Goal: Find specific page/section: Find specific page/section

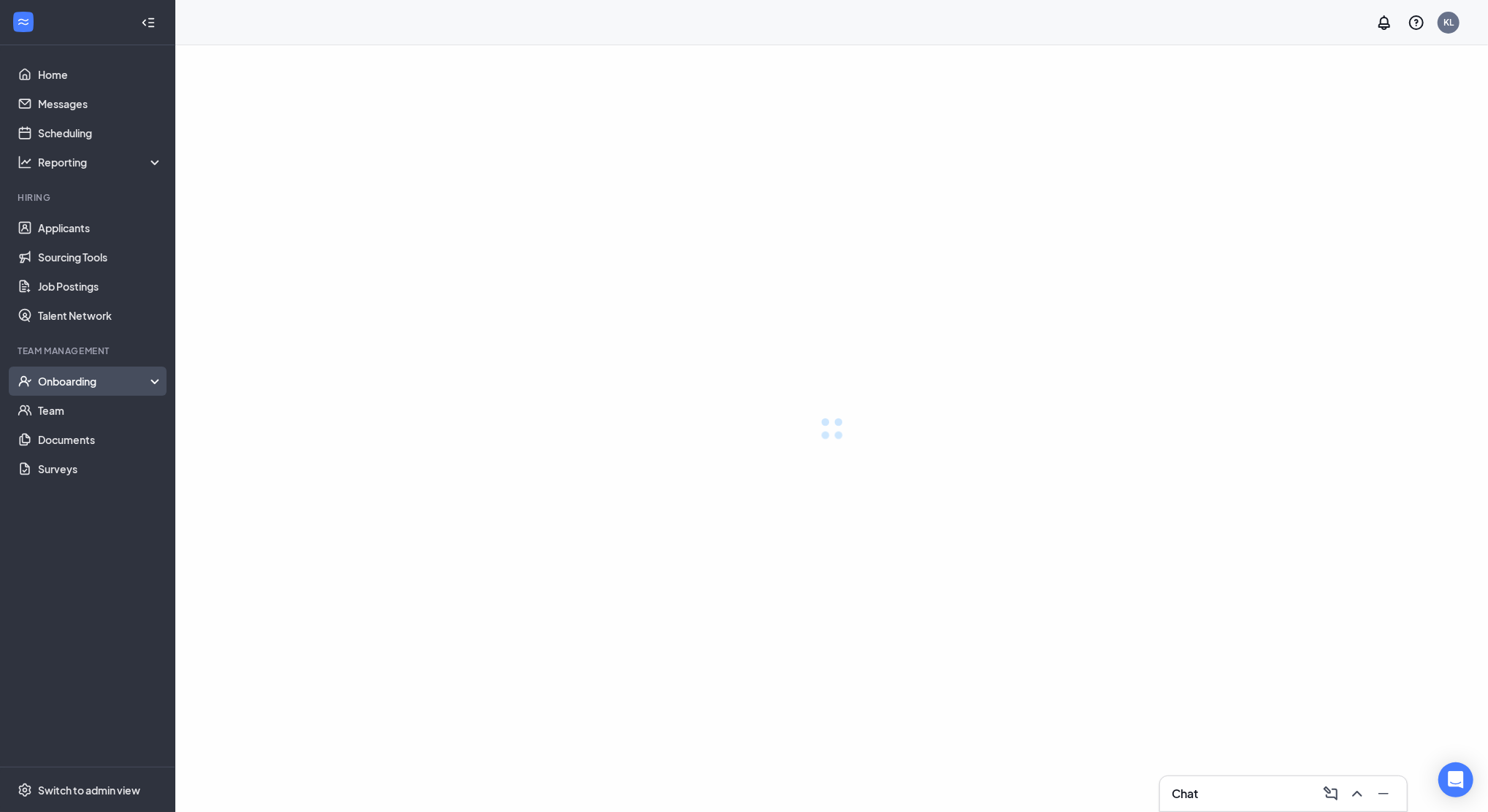
click at [62, 374] on div "Onboarding" at bounding box center [94, 382] width 113 height 15
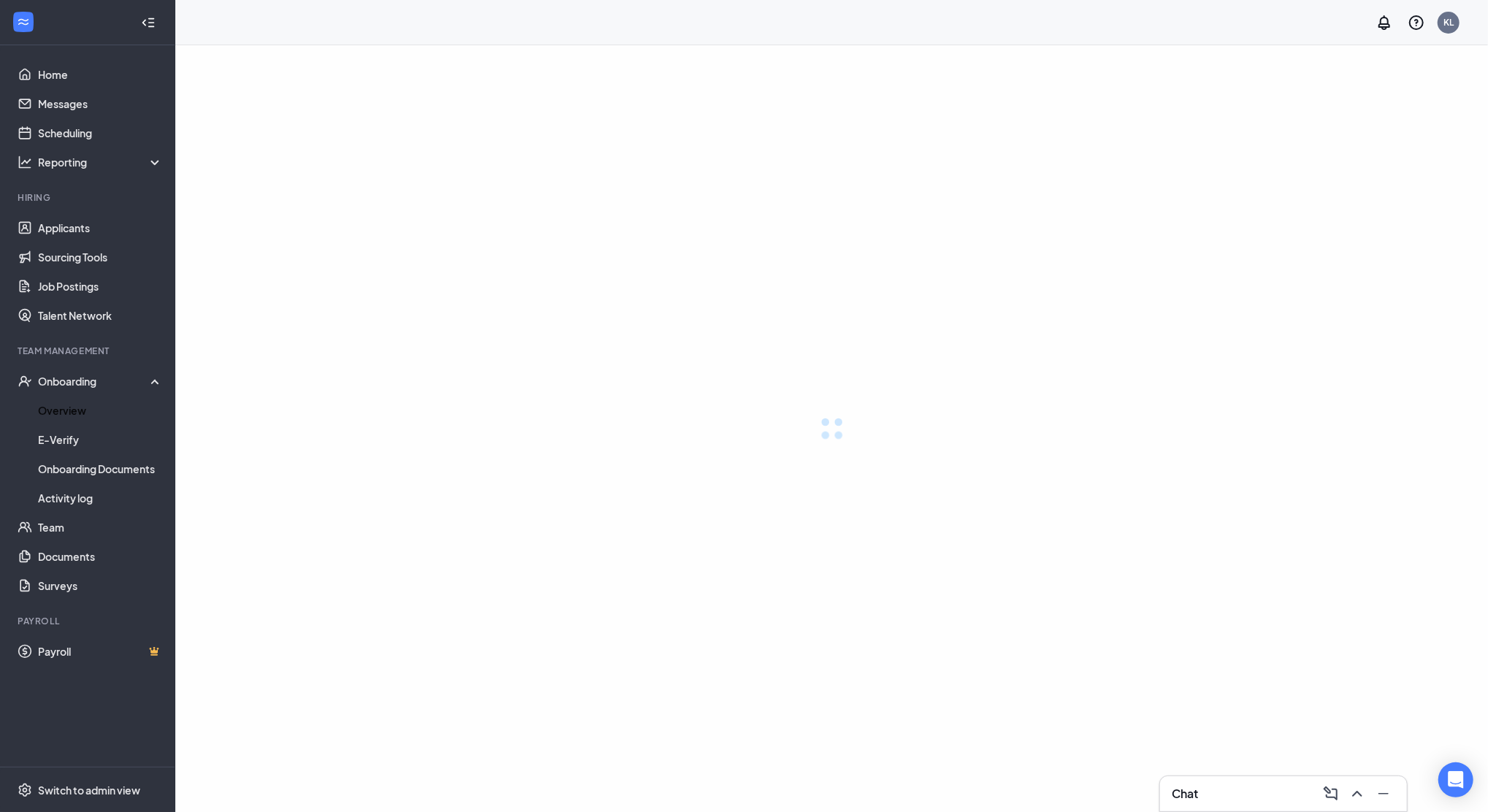
drag, startPoint x: 65, startPoint y: 412, endPoint x: 304, endPoint y: 346, distance: 247.9
click at [65, 409] on link "Overview" at bounding box center [100, 410] width 125 height 30
click at [1254, 258] on div at bounding box center [832, 429] width 1312 height 767
click at [54, 405] on link "Overview" at bounding box center [100, 410] width 125 height 30
click at [1368, 791] on button at bounding box center [1357, 793] width 23 height 23
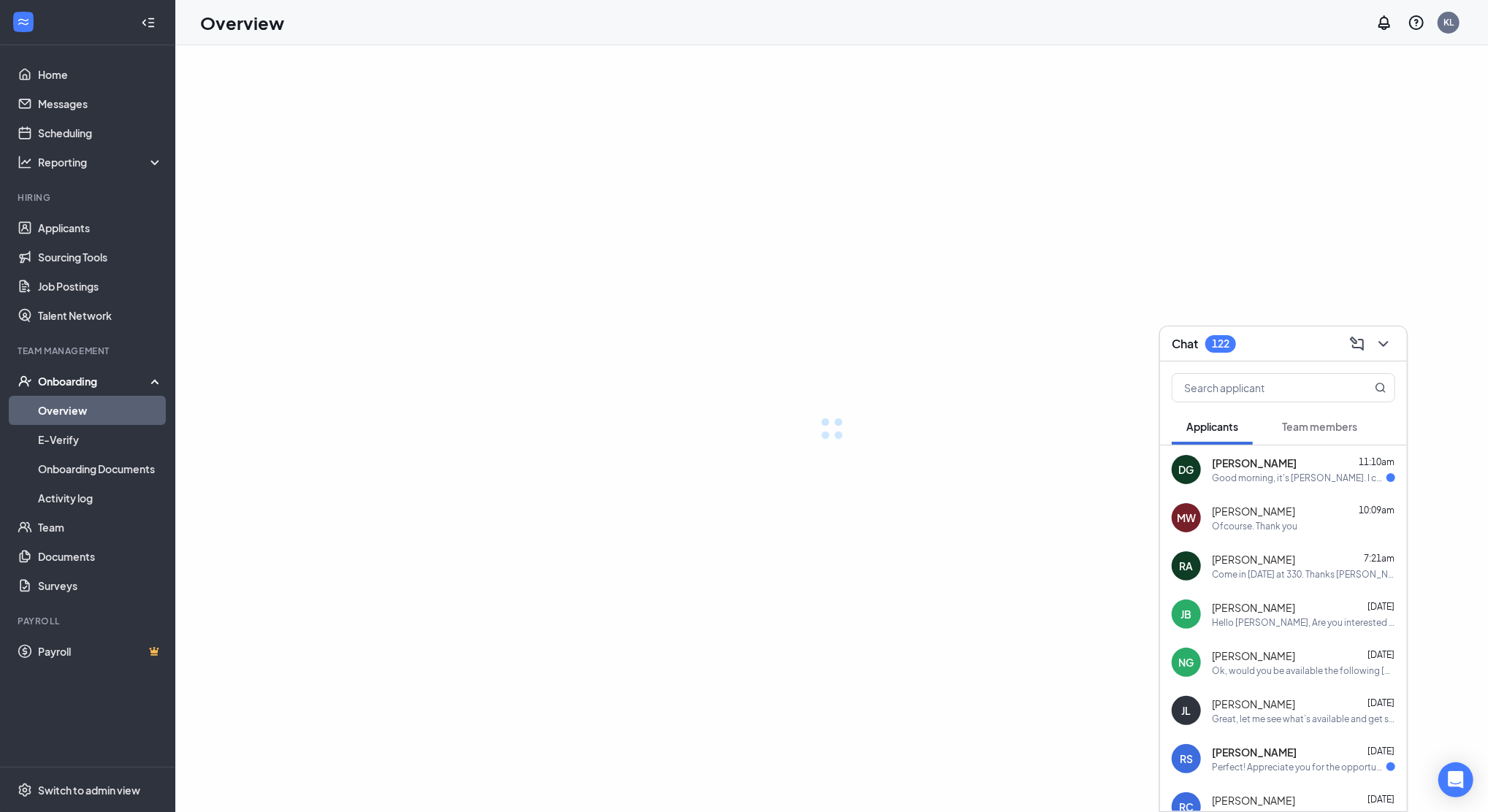
click at [1267, 477] on div "Good morning, it's Damian Goins. I completed the additional questions, and is t…" at bounding box center [1299, 478] width 175 height 12
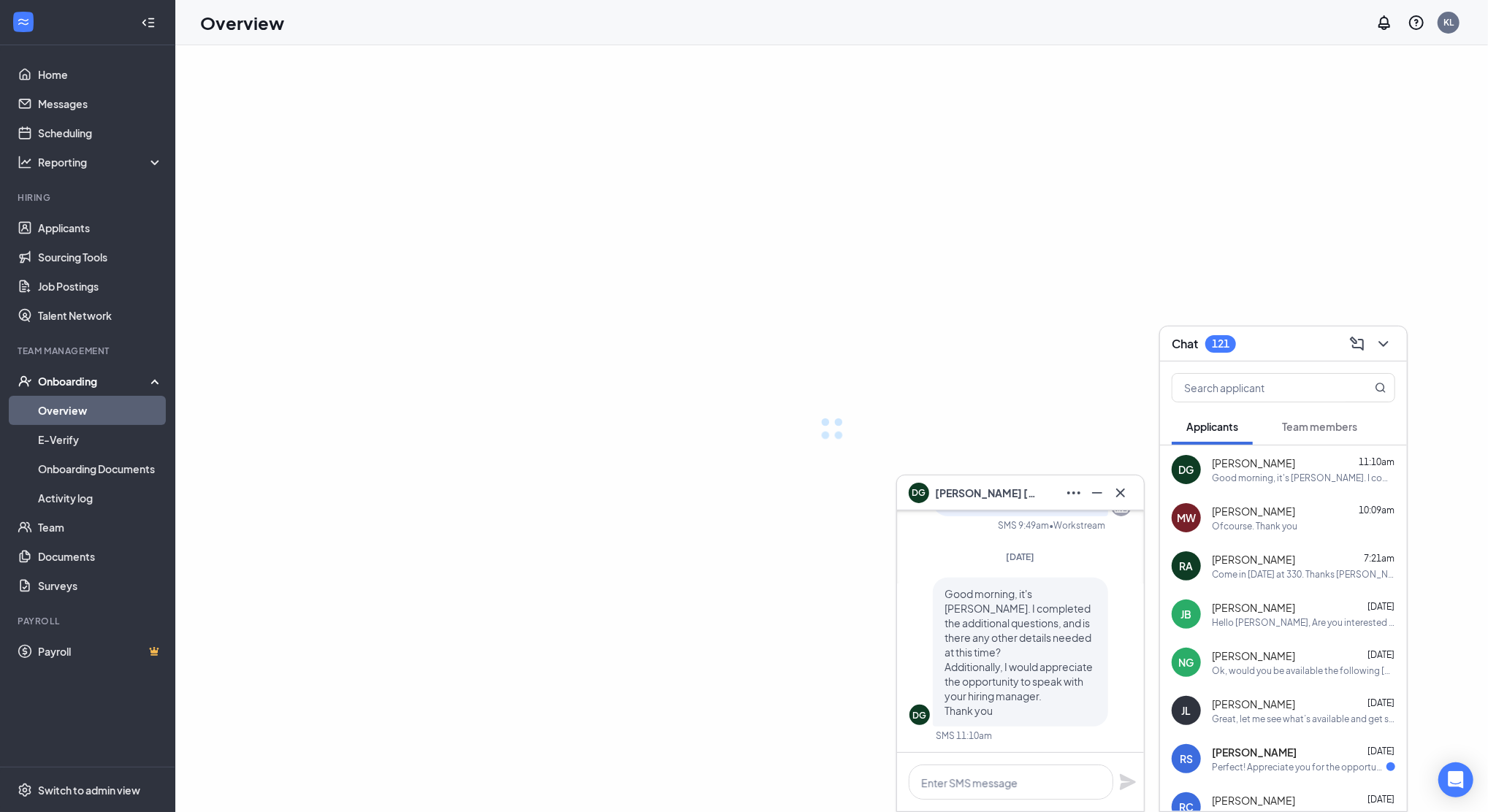
scroll to position [1, 0]
click at [1116, 491] on icon "Cross" at bounding box center [1120, 492] width 18 height 18
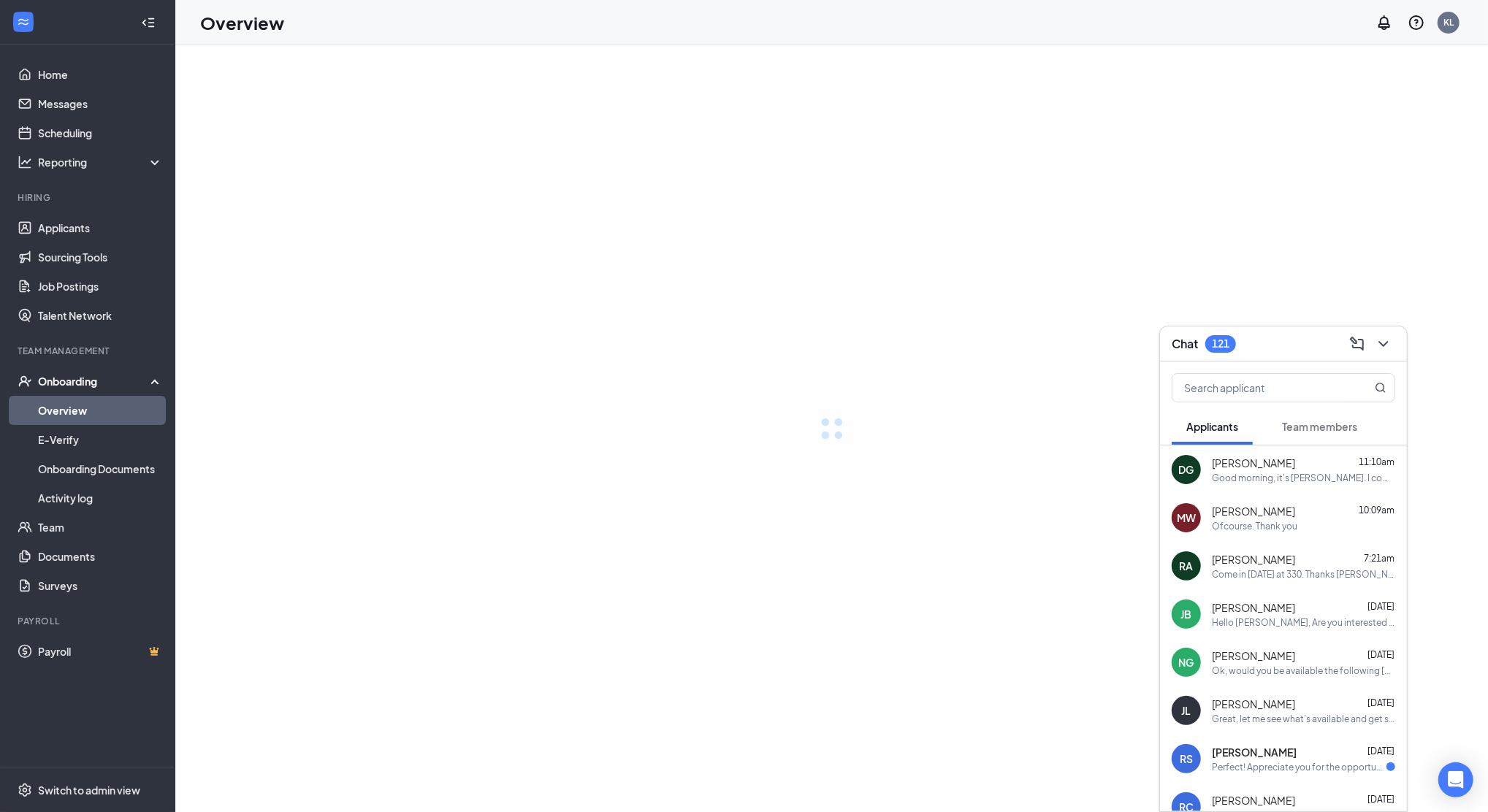
click at [91, 417] on link "Overview" at bounding box center [100, 410] width 125 height 30
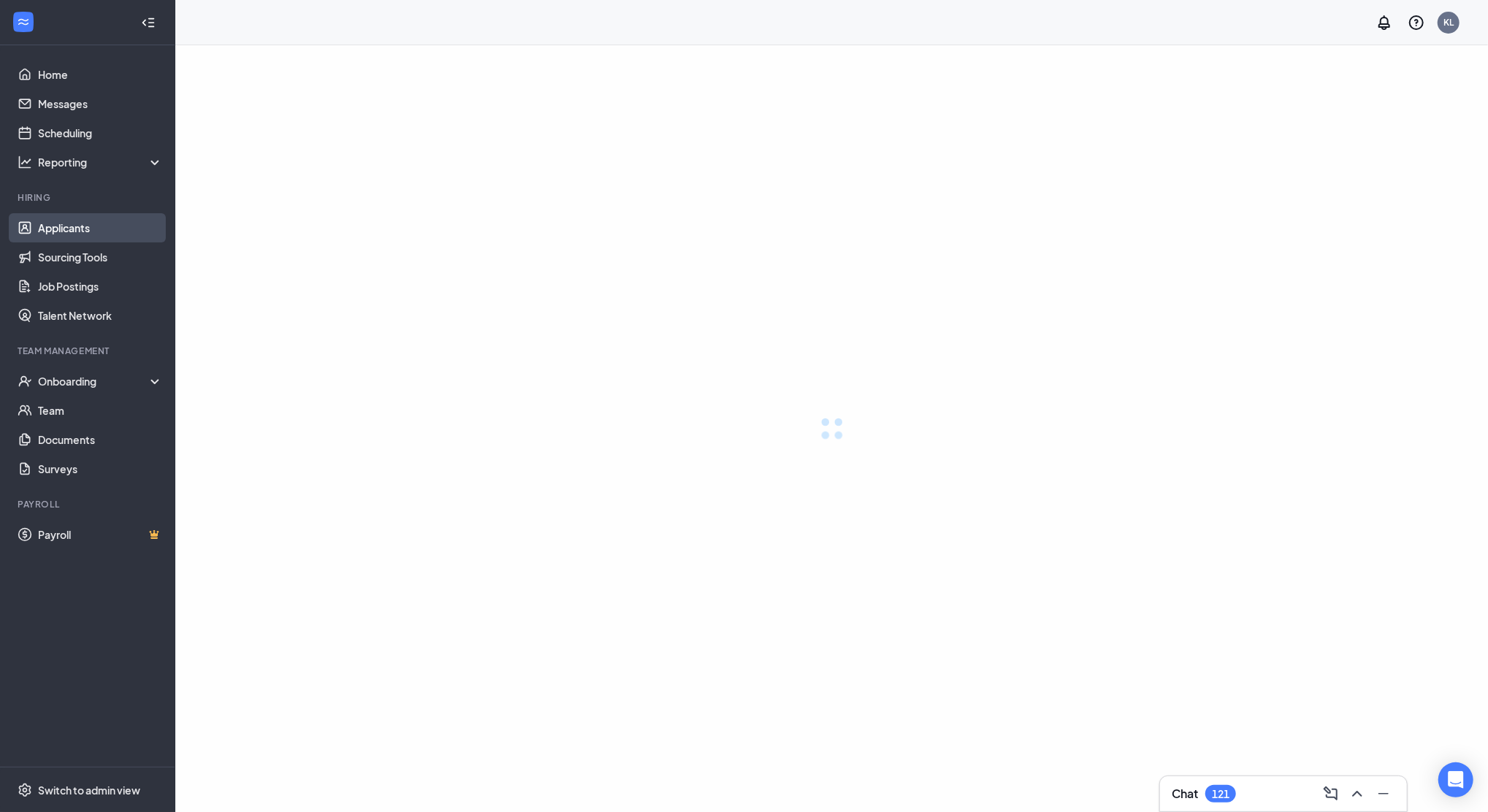
click at [79, 232] on link "Applicants" at bounding box center [100, 228] width 125 height 30
click at [80, 232] on link "Applicants" at bounding box center [100, 228] width 125 height 30
click at [72, 235] on link "Applicants" at bounding box center [100, 228] width 125 height 30
click at [65, 79] on link "Home" at bounding box center [100, 75] width 125 height 30
click at [61, 75] on link "Home" at bounding box center [100, 75] width 125 height 30
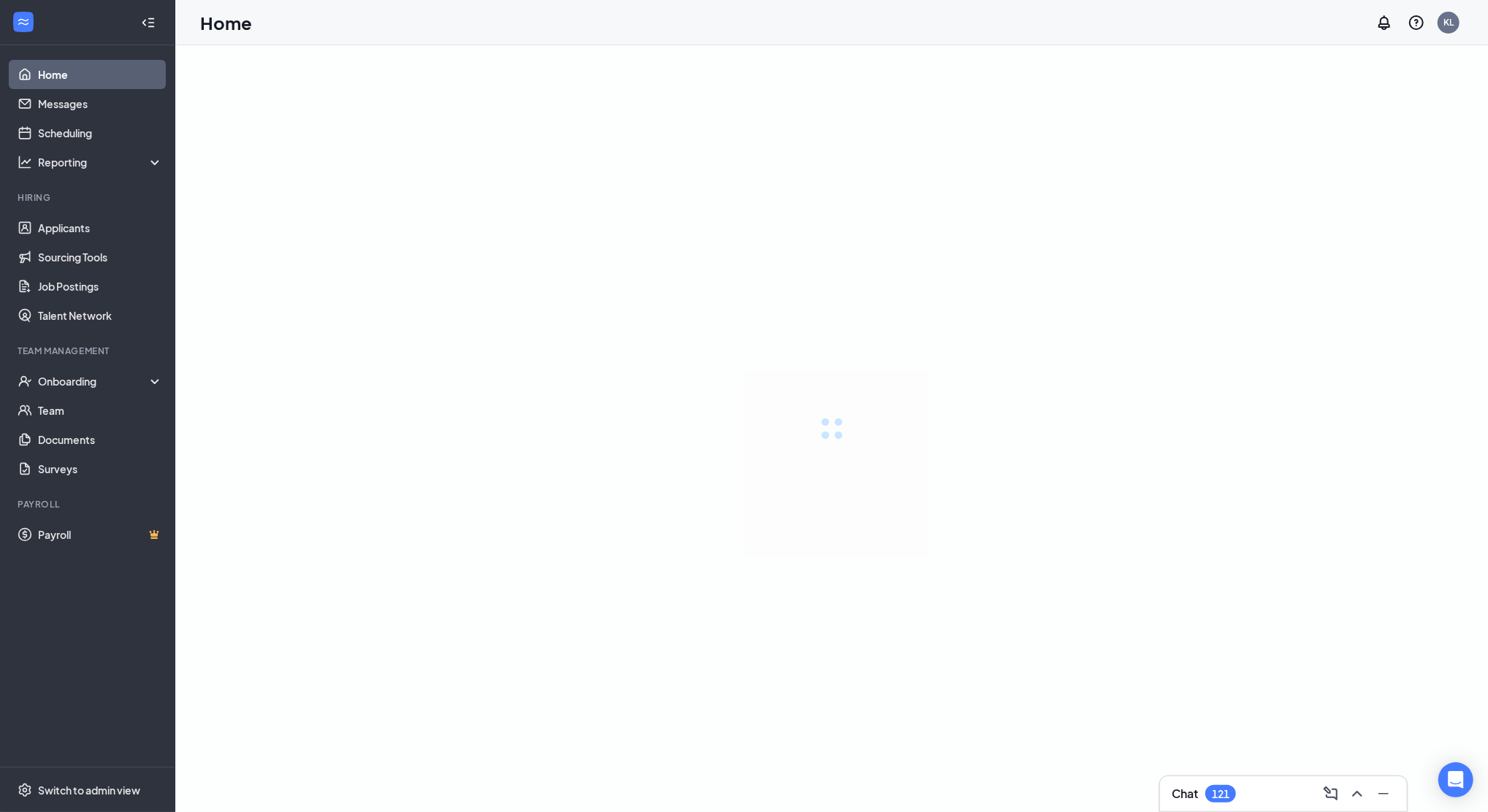
click at [59, 73] on link "Home" at bounding box center [100, 75] width 125 height 30
click at [82, 374] on div "Onboarding" at bounding box center [94, 382] width 113 height 15
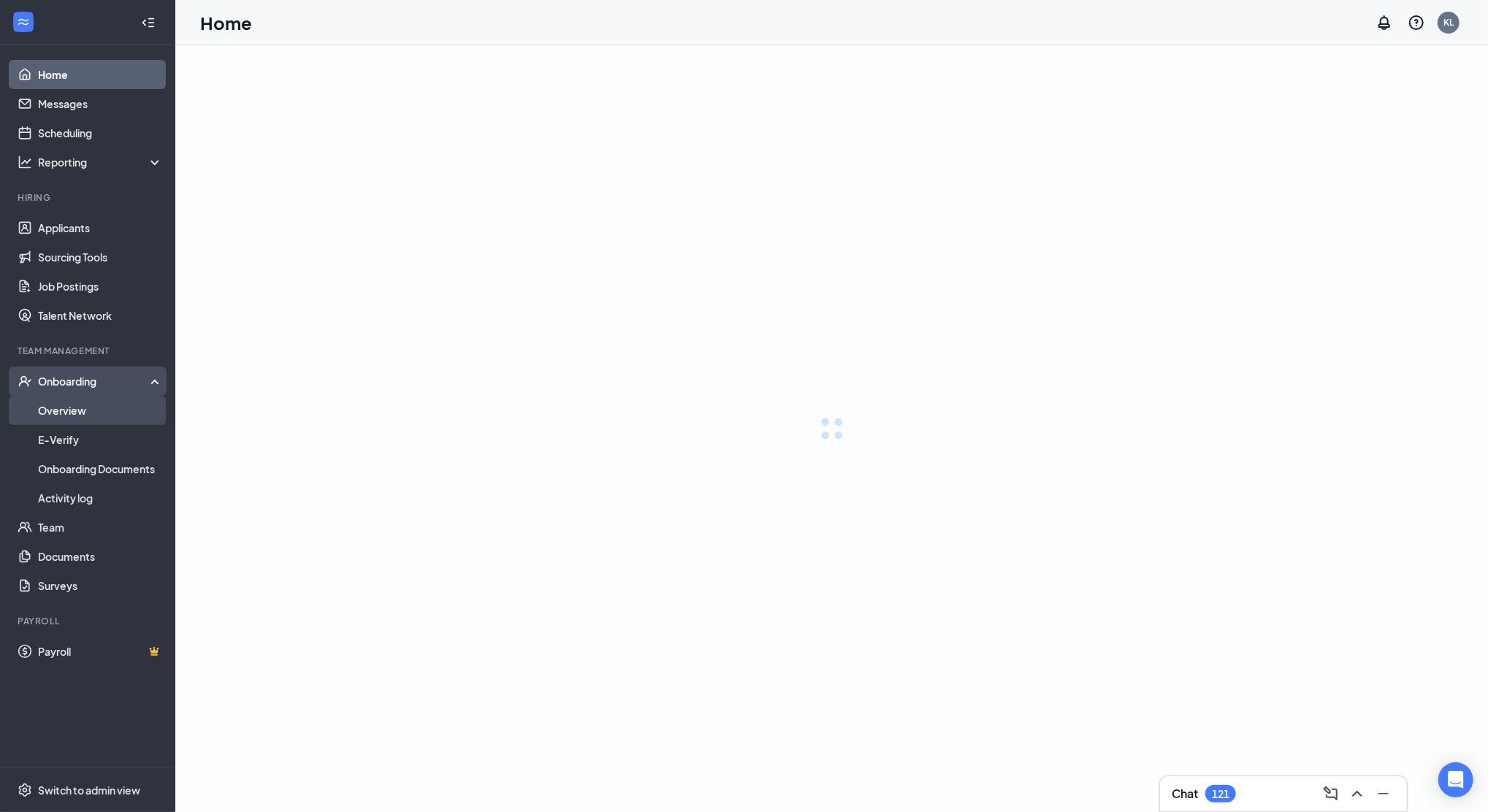
click at [75, 401] on link "Overview" at bounding box center [100, 410] width 125 height 30
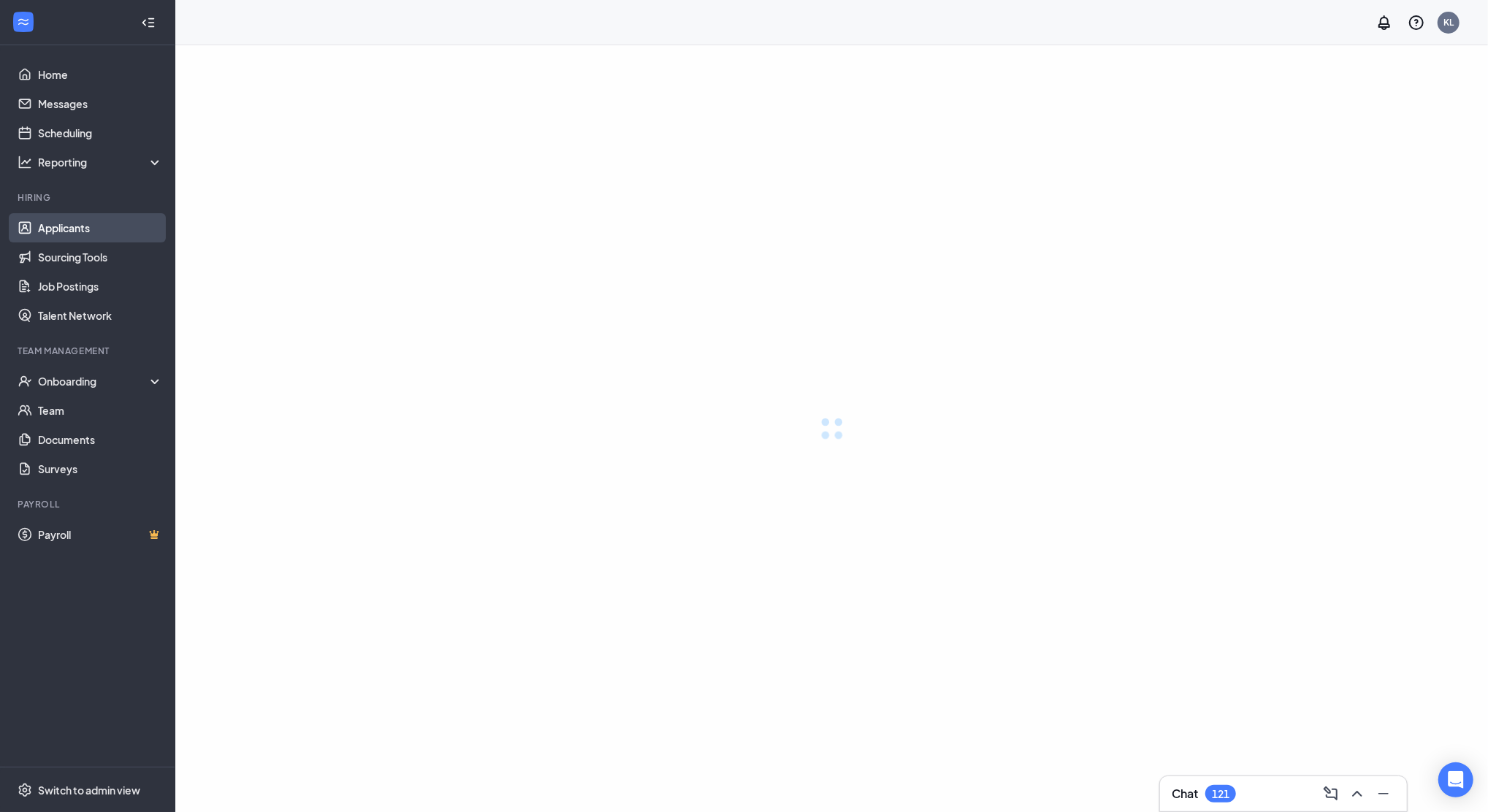
click at [61, 224] on link "Applicants" at bounding box center [100, 228] width 125 height 30
click at [1248, 797] on div "Chat 121" at bounding box center [1284, 793] width 224 height 23
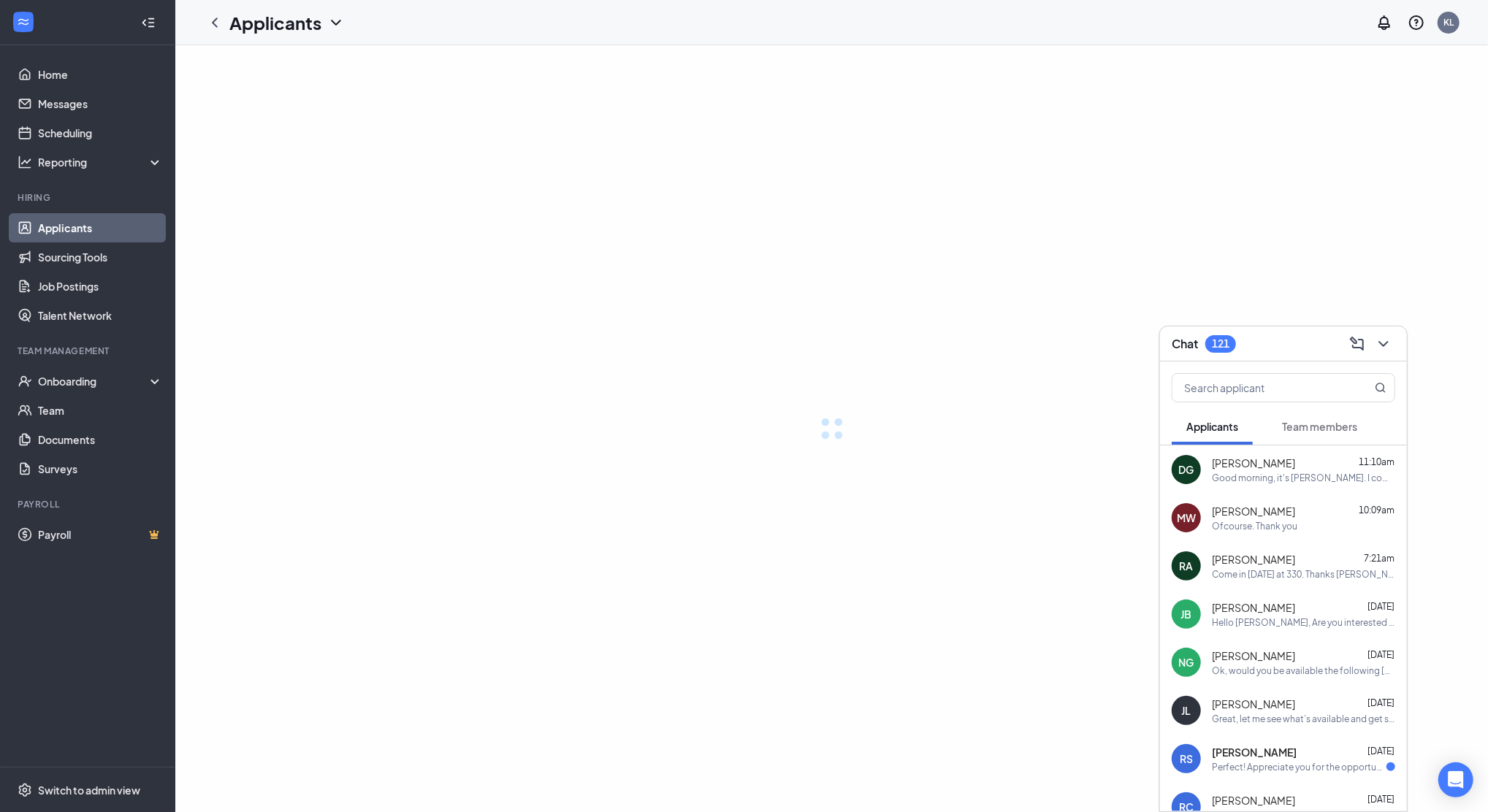
click at [1301, 760] on div "Perfect! Appreciate you for the opportunity!" at bounding box center [1299, 766] width 175 height 12
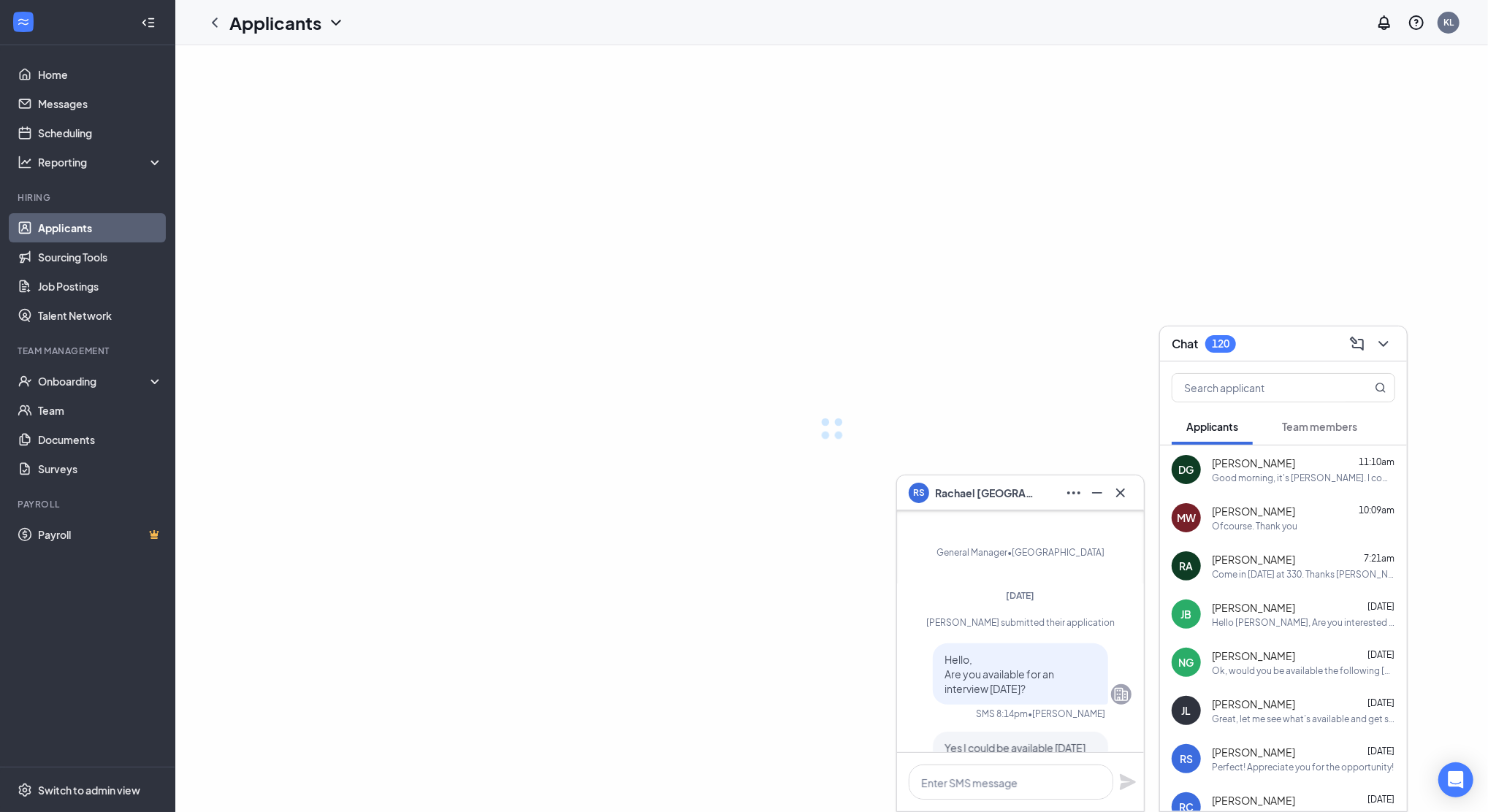
scroll to position [-427, 0]
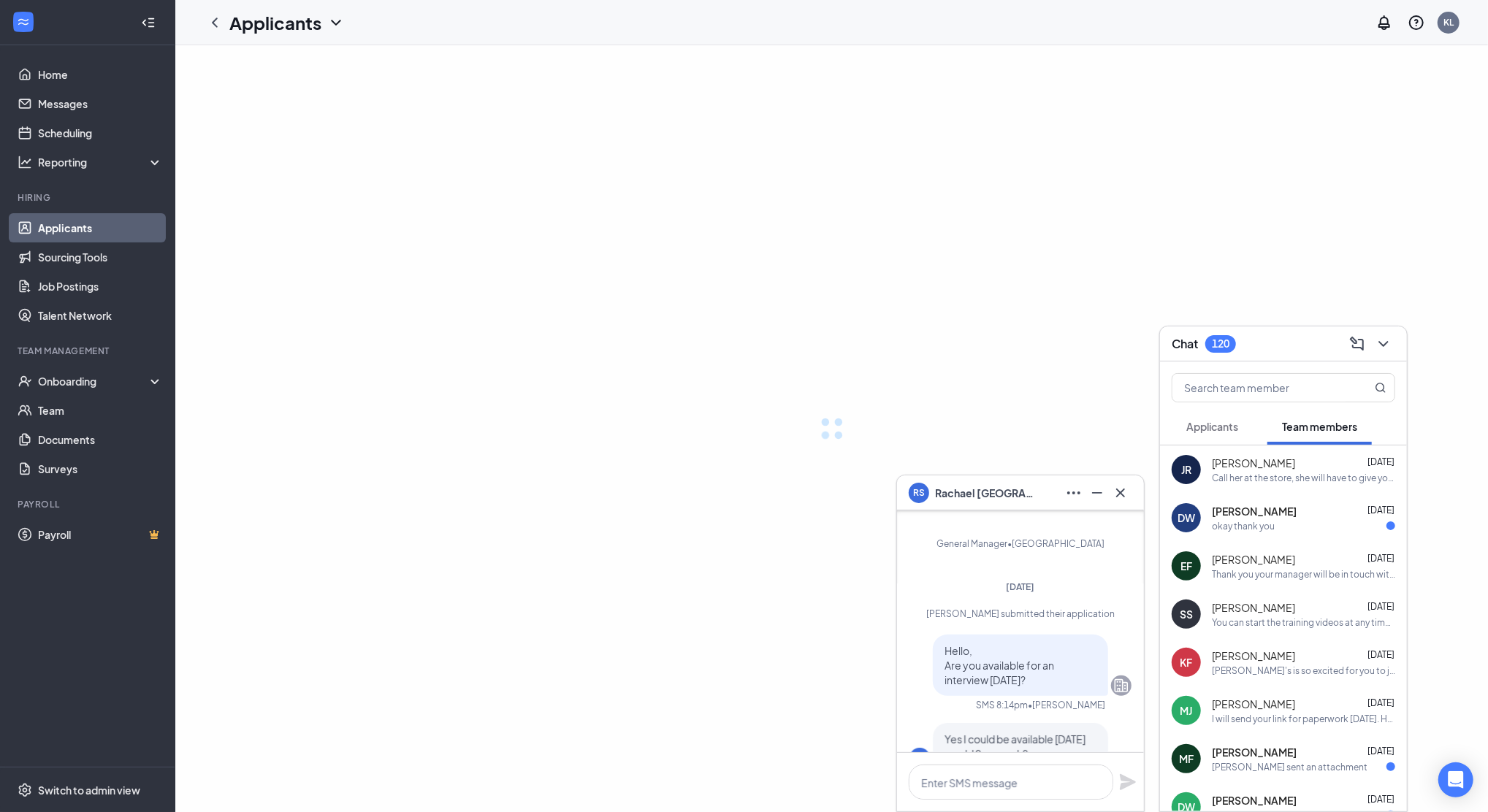
click at [1231, 429] on span "Applicants" at bounding box center [1212, 426] width 52 height 13
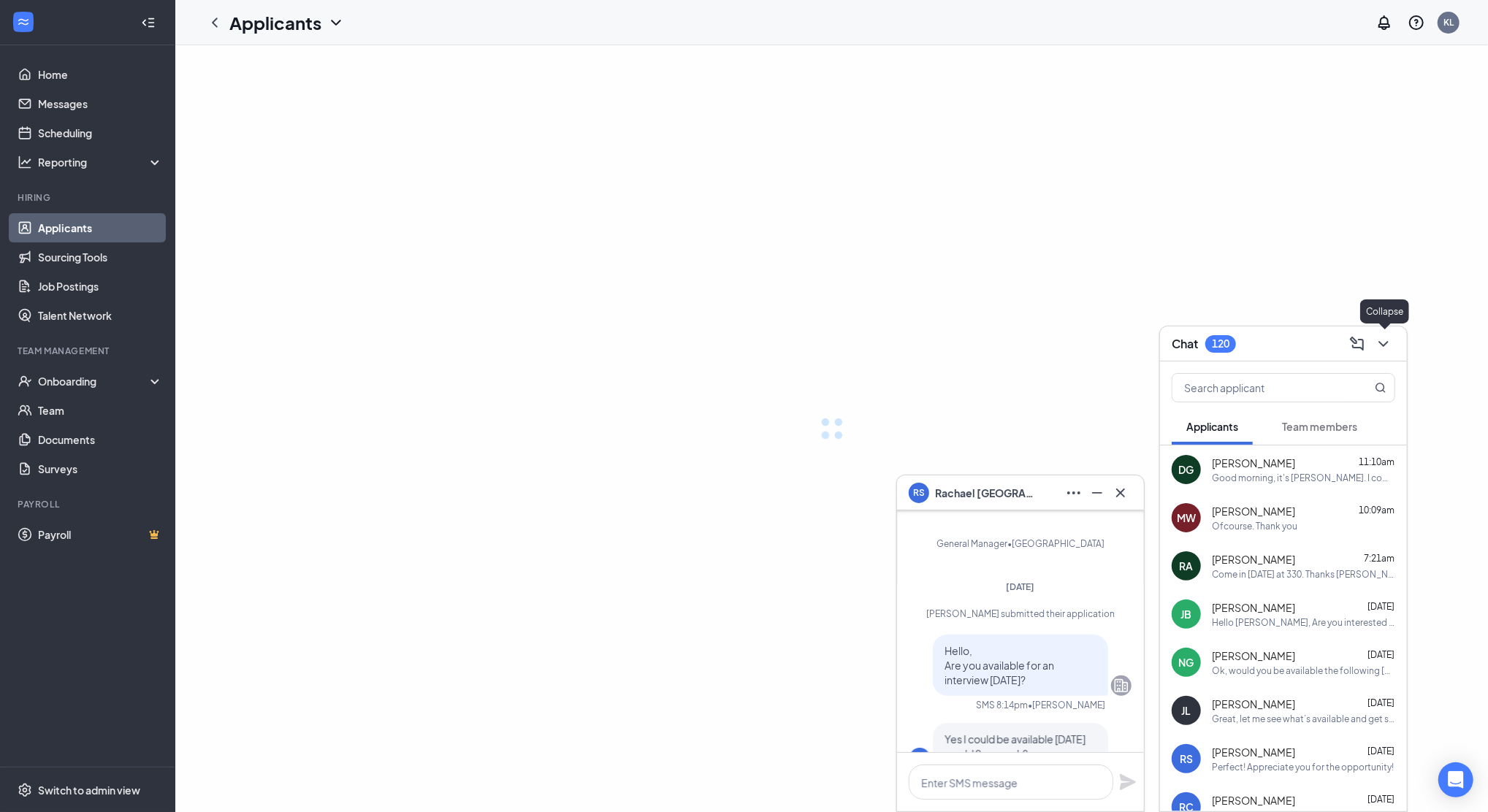
click at [1377, 341] on icon "ChevronDown" at bounding box center [1383, 344] width 18 height 18
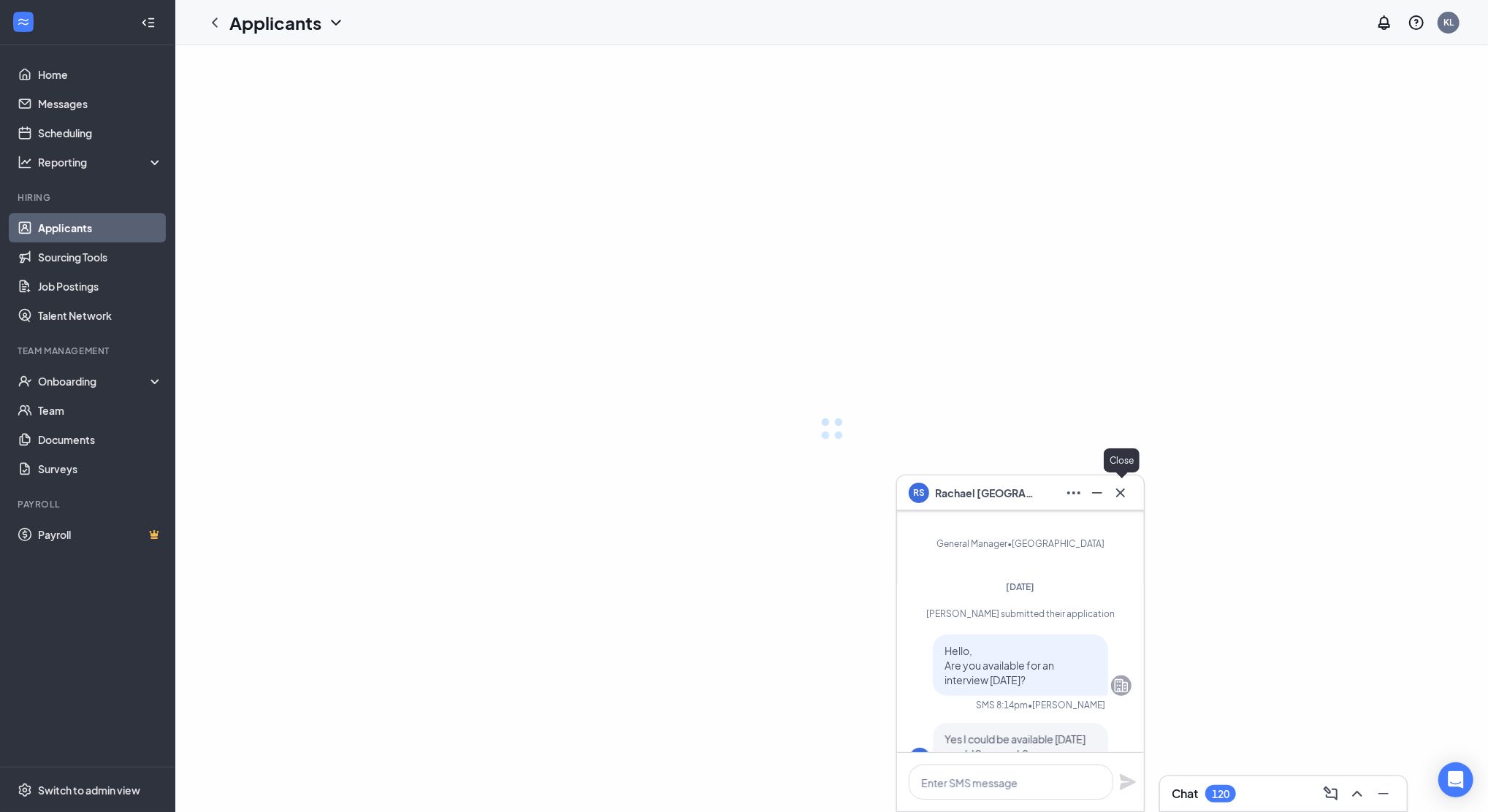
click at [1123, 497] on icon "Cross" at bounding box center [1120, 492] width 18 height 18
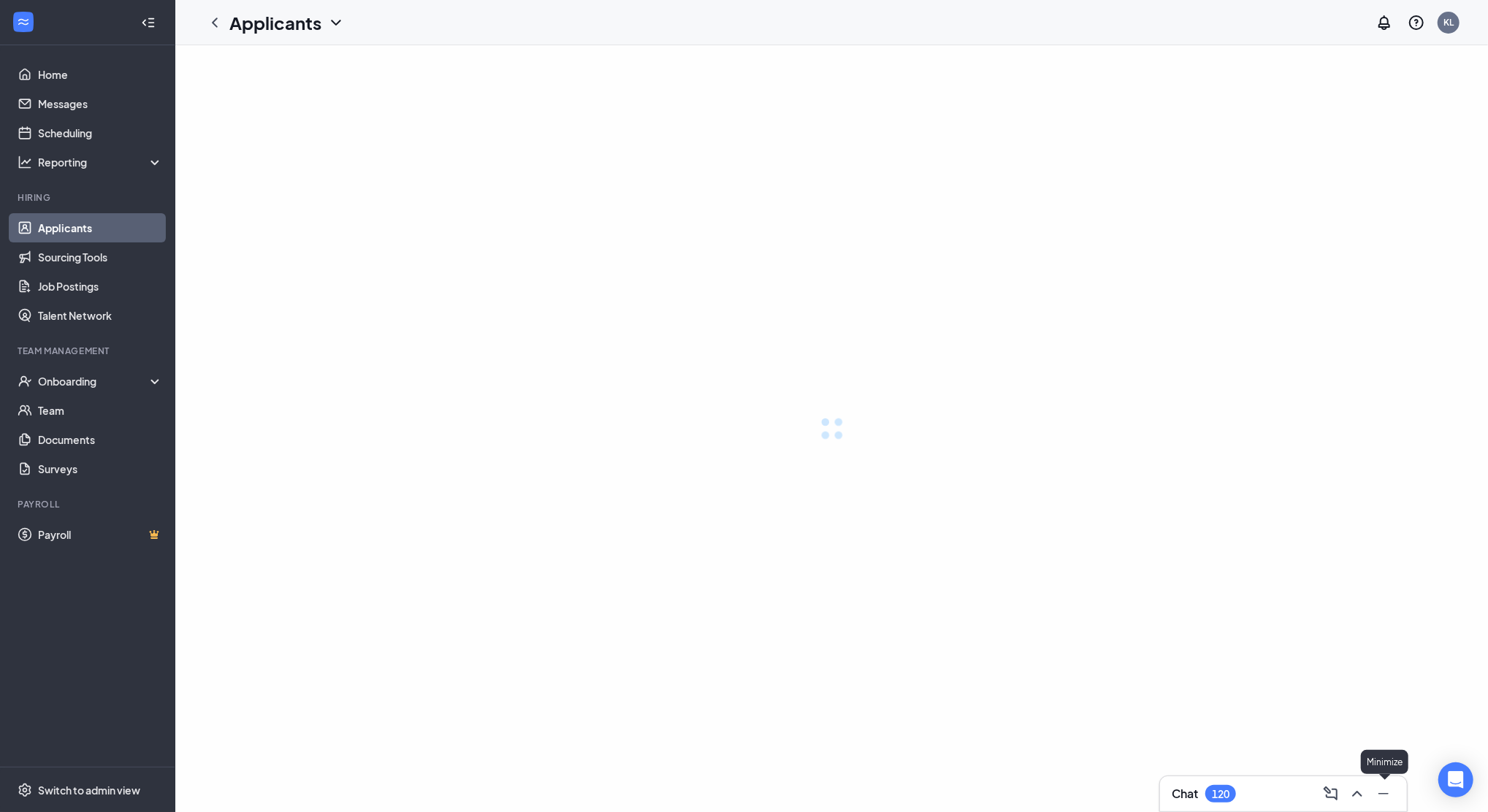
click at [1383, 794] on icon "Minimize" at bounding box center [1383, 794] width 18 height 18
click at [74, 69] on link "Home" at bounding box center [100, 75] width 125 height 30
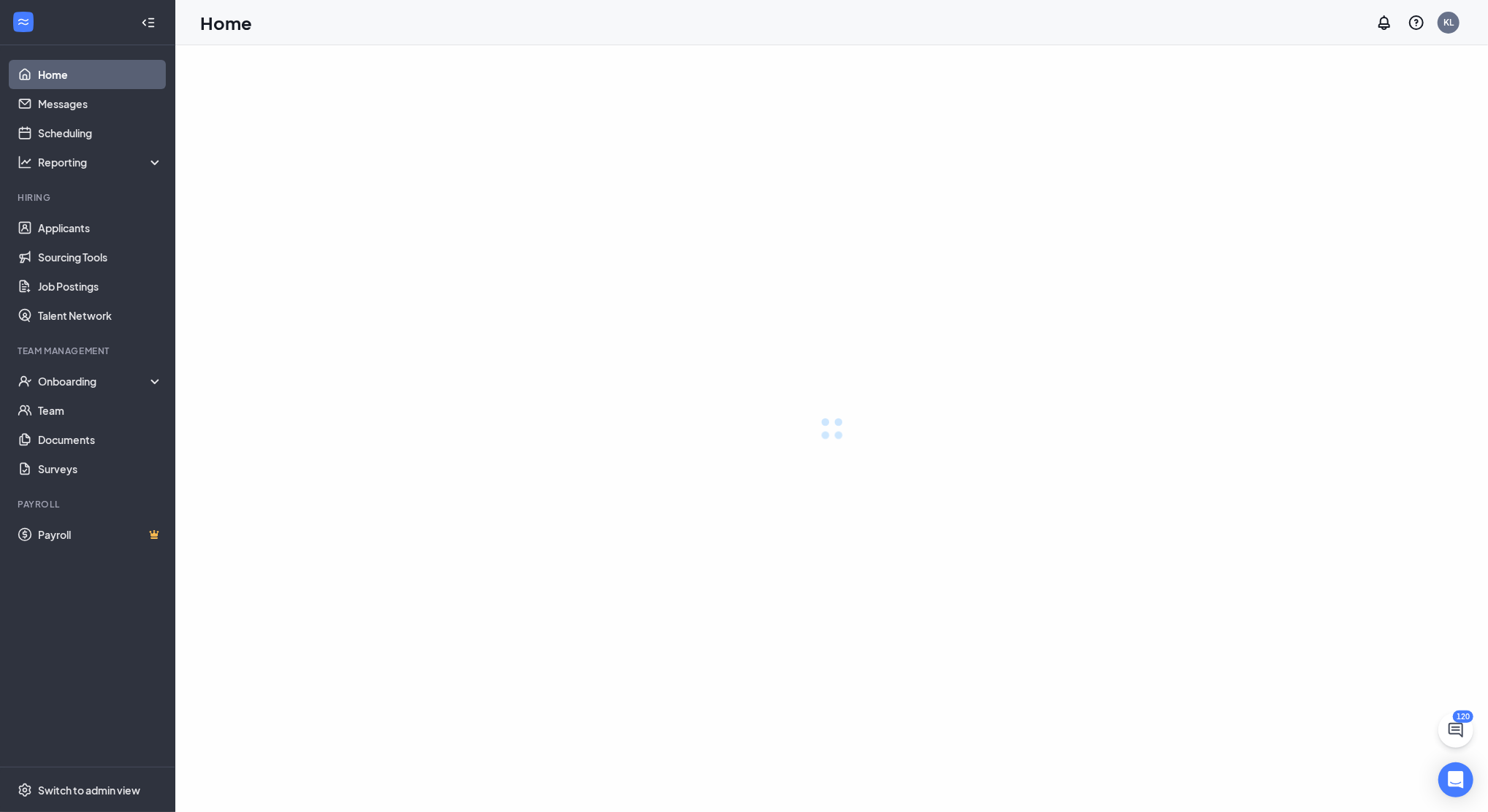
click at [75, 69] on link "Home" at bounding box center [100, 75] width 125 height 30
drag, startPoint x: 52, startPoint y: 79, endPoint x: 80, endPoint y: 69, distance: 29.7
click at [51, 79] on link "Home" at bounding box center [100, 75] width 125 height 30
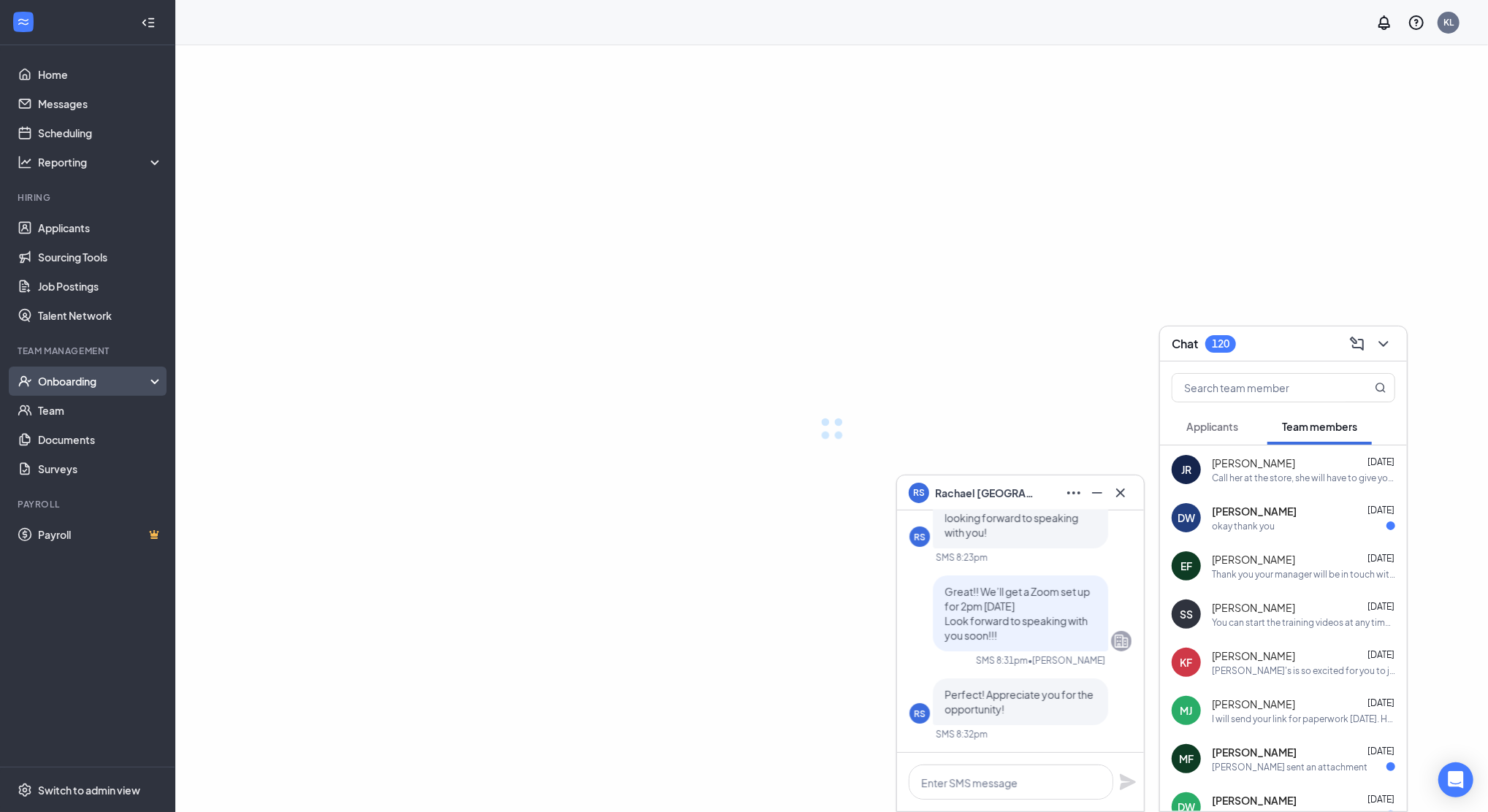
drag, startPoint x: 96, startPoint y: 382, endPoint x: 103, endPoint y: 390, distance: 10.6
click at [96, 382] on div "Onboarding" at bounding box center [94, 382] width 113 height 15
click at [89, 409] on link "Overview" at bounding box center [100, 410] width 125 height 30
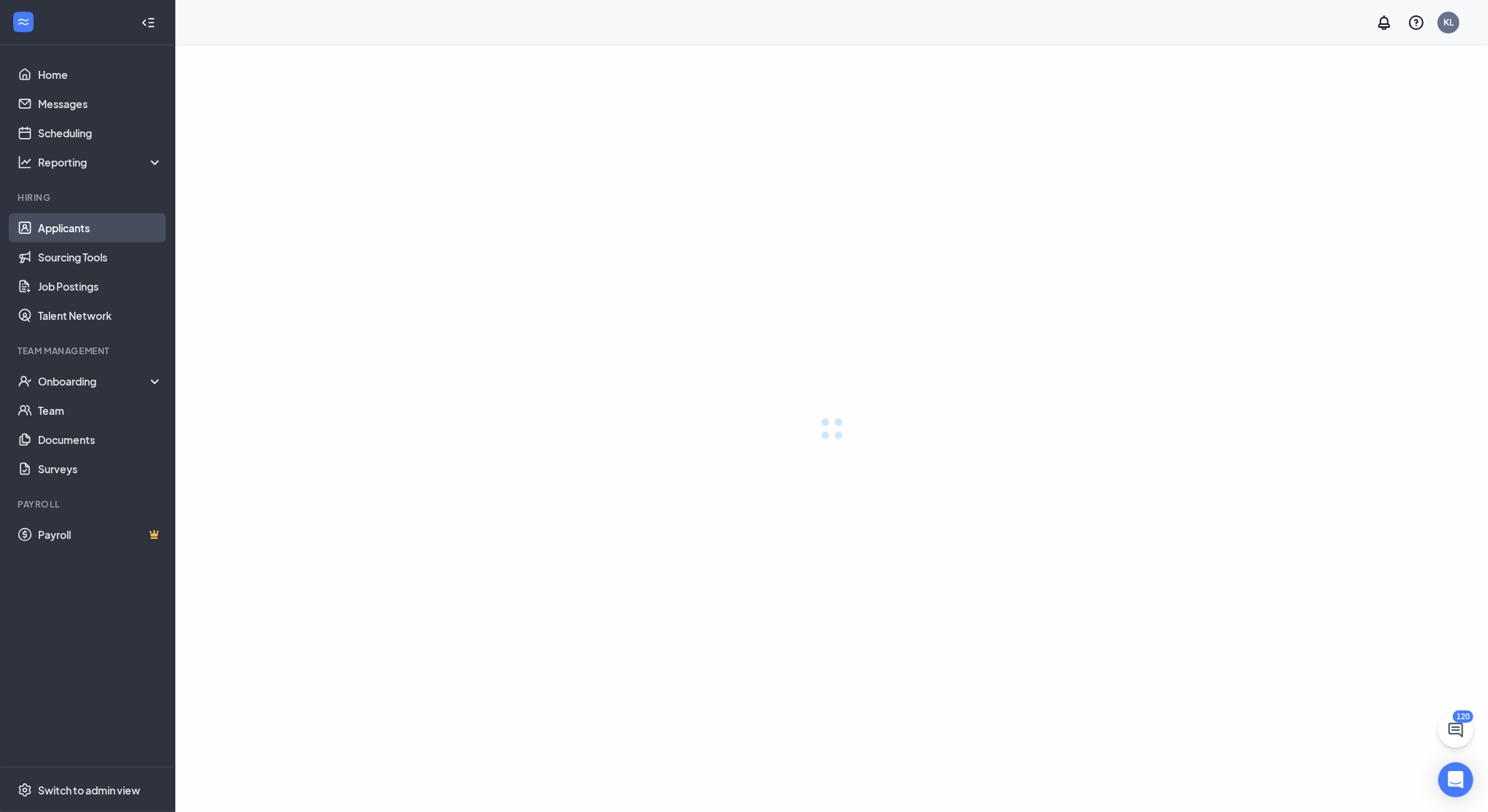
click at [78, 221] on link "Applicants" at bounding box center [100, 228] width 125 height 30
click at [75, 223] on link "Applicants" at bounding box center [100, 228] width 125 height 30
click at [54, 77] on link "Home" at bounding box center [100, 75] width 125 height 30
click at [53, 76] on link "Home" at bounding box center [100, 75] width 125 height 30
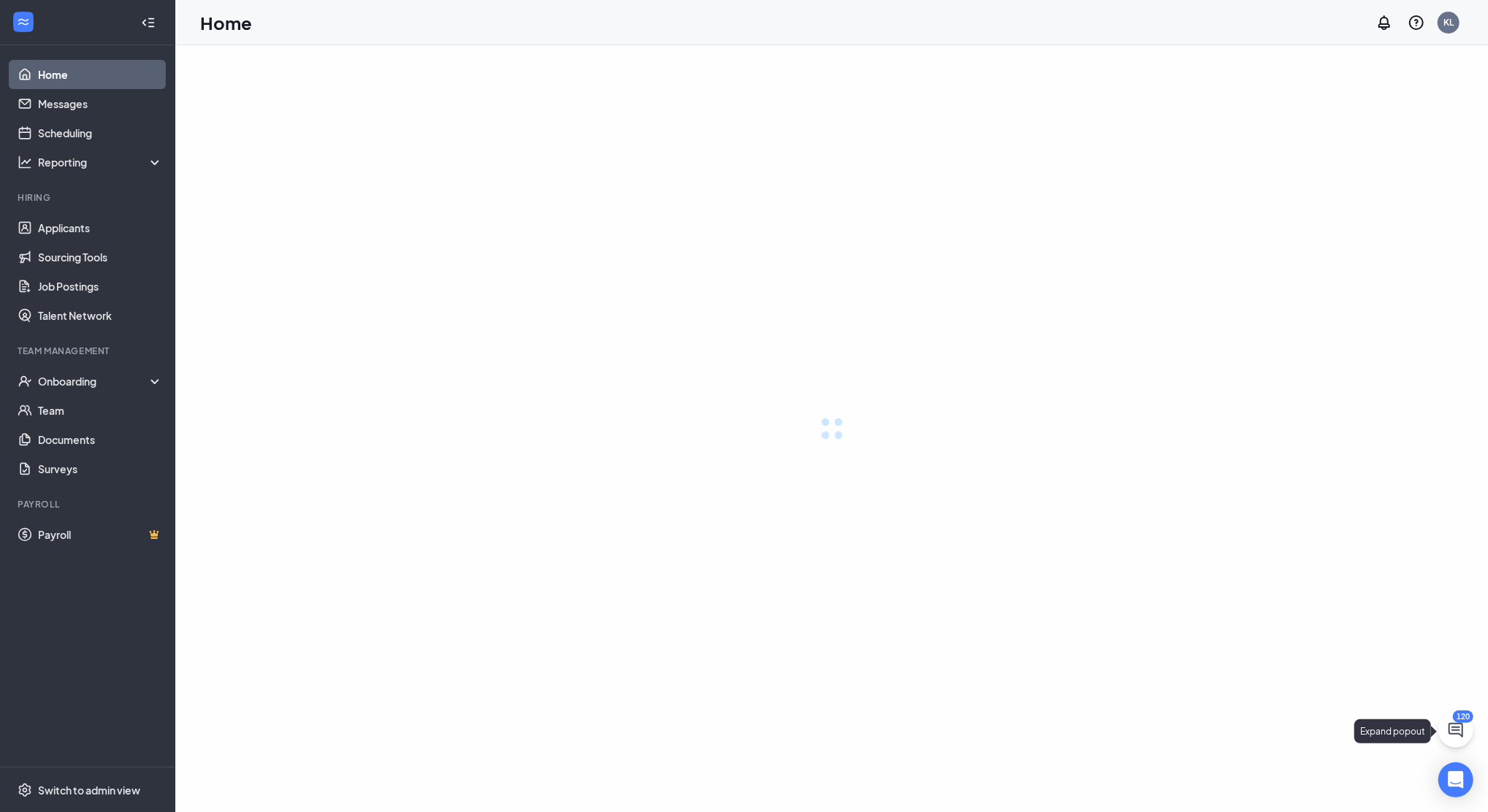
click at [1462, 734] on icon "ChatActive" at bounding box center [1456, 730] width 15 height 15
click at [1354, 794] on icon "ChevronUp" at bounding box center [1357, 794] width 9 height 6
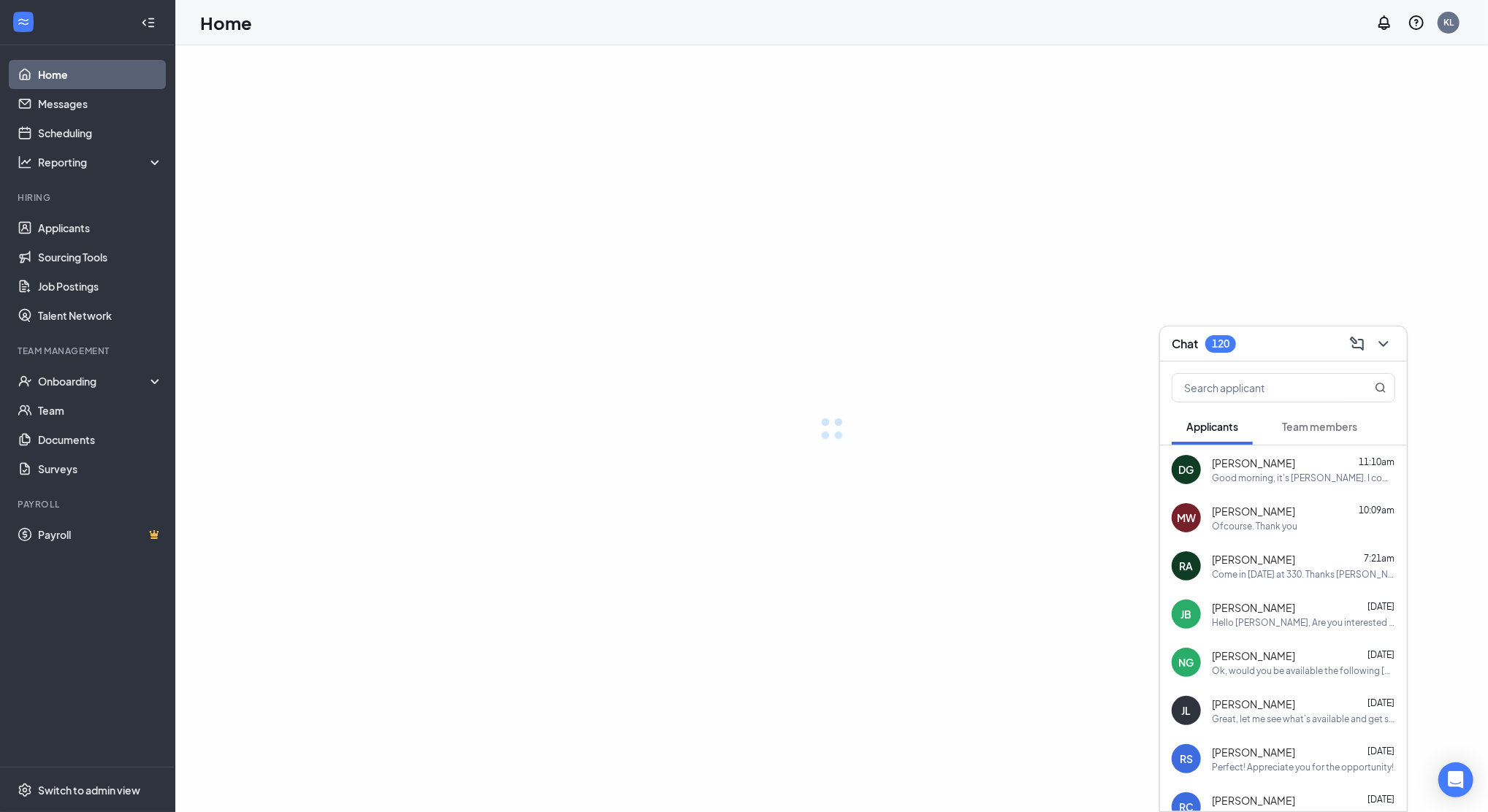
click at [1395, 345] on div "Chat 120" at bounding box center [1283, 344] width 247 height 35
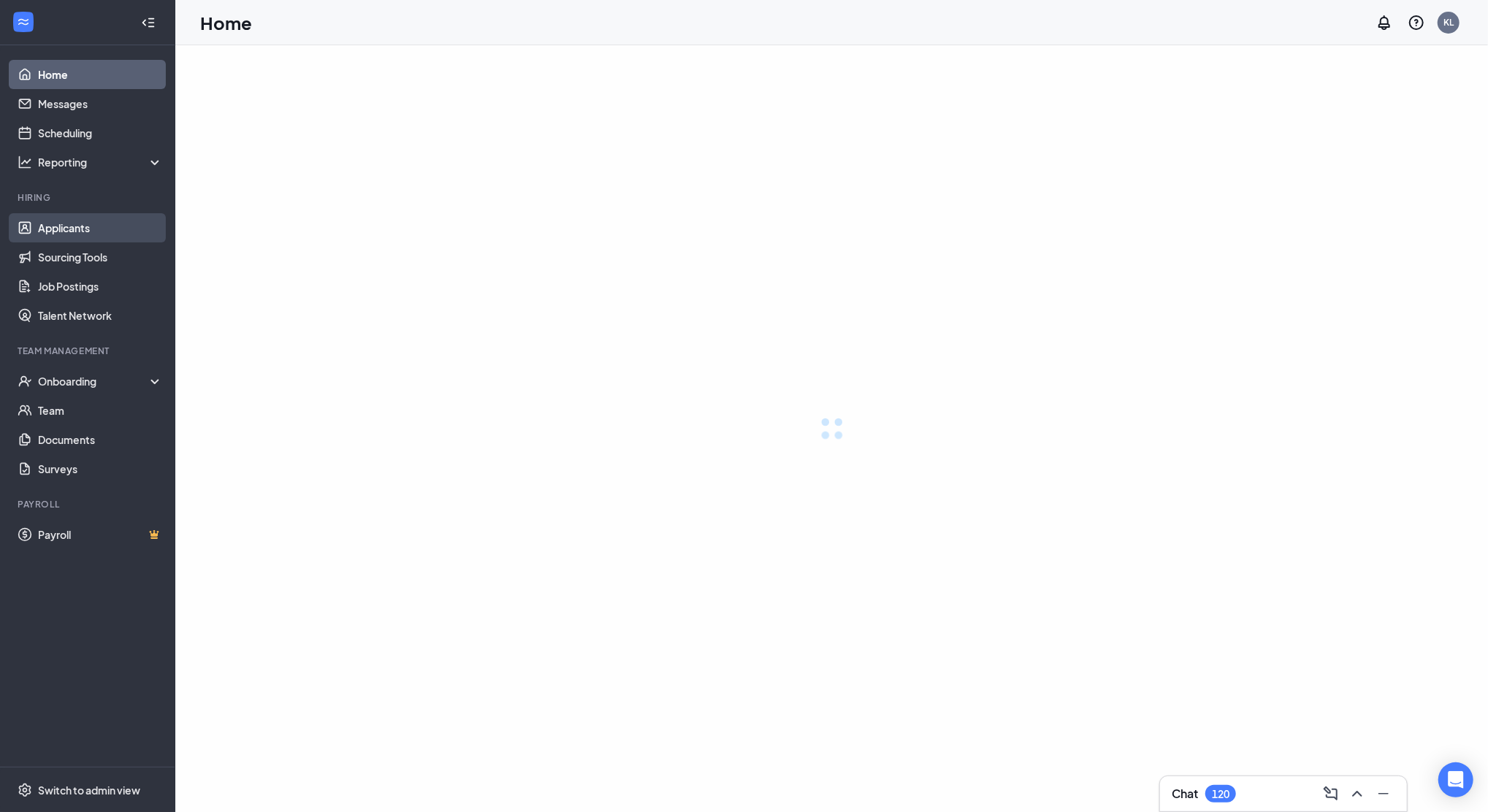
click at [61, 228] on link "Applicants" at bounding box center [100, 228] width 125 height 30
click at [51, 78] on link "Home" at bounding box center [100, 75] width 125 height 30
click at [76, 224] on link "Applicants" at bounding box center [100, 228] width 125 height 30
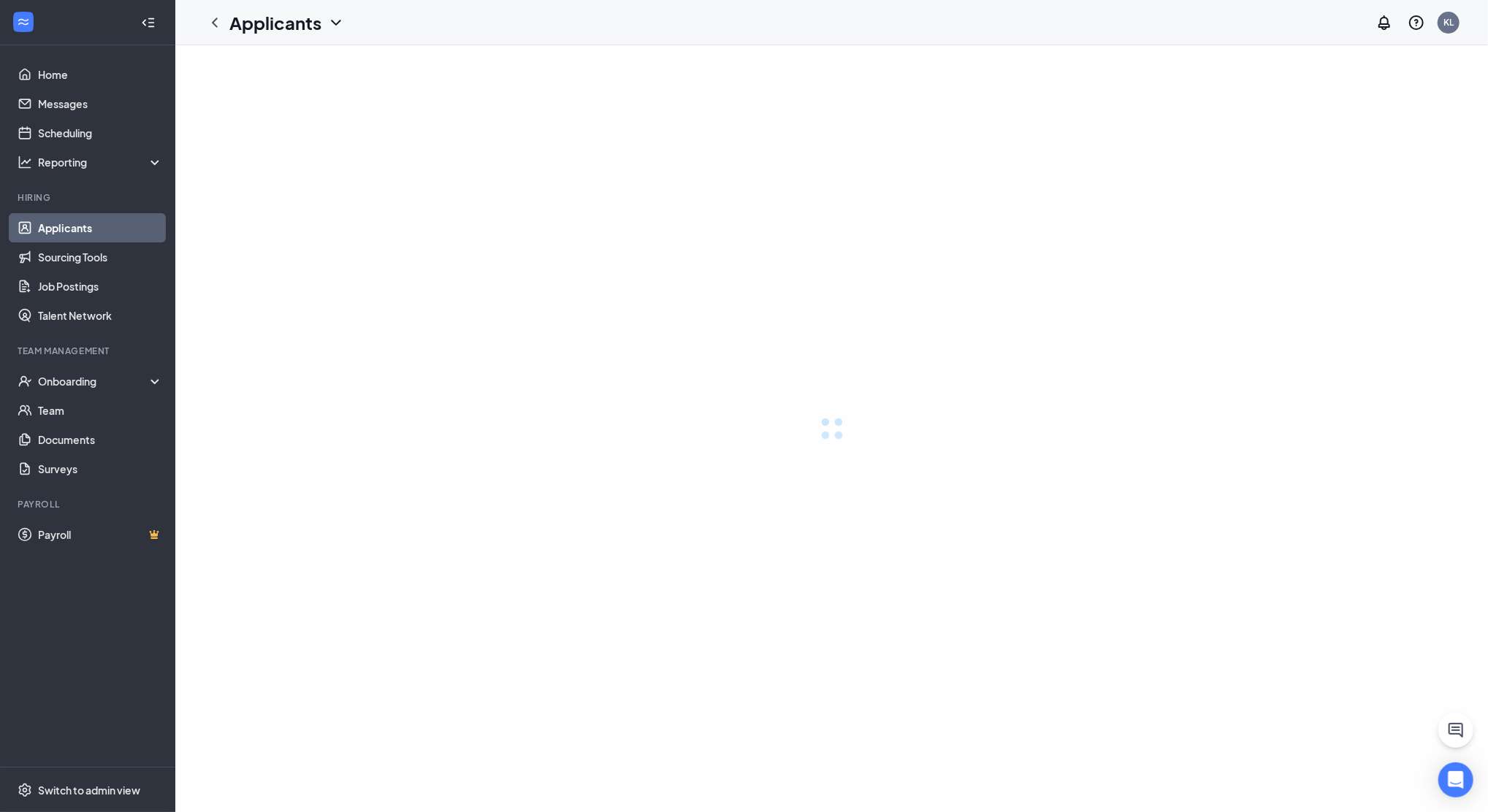
click at [76, 224] on link "Applicants" at bounding box center [100, 228] width 125 height 30
click at [47, 70] on link "Home" at bounding box center [100, 75] width 125 height 30
click at [70, 229] on link "Applicants" at bounding box center [100, 228] width 125 height 30
click at [70, 228] on link "Applicants" at bounding box center [100, 228] width 125 height 30
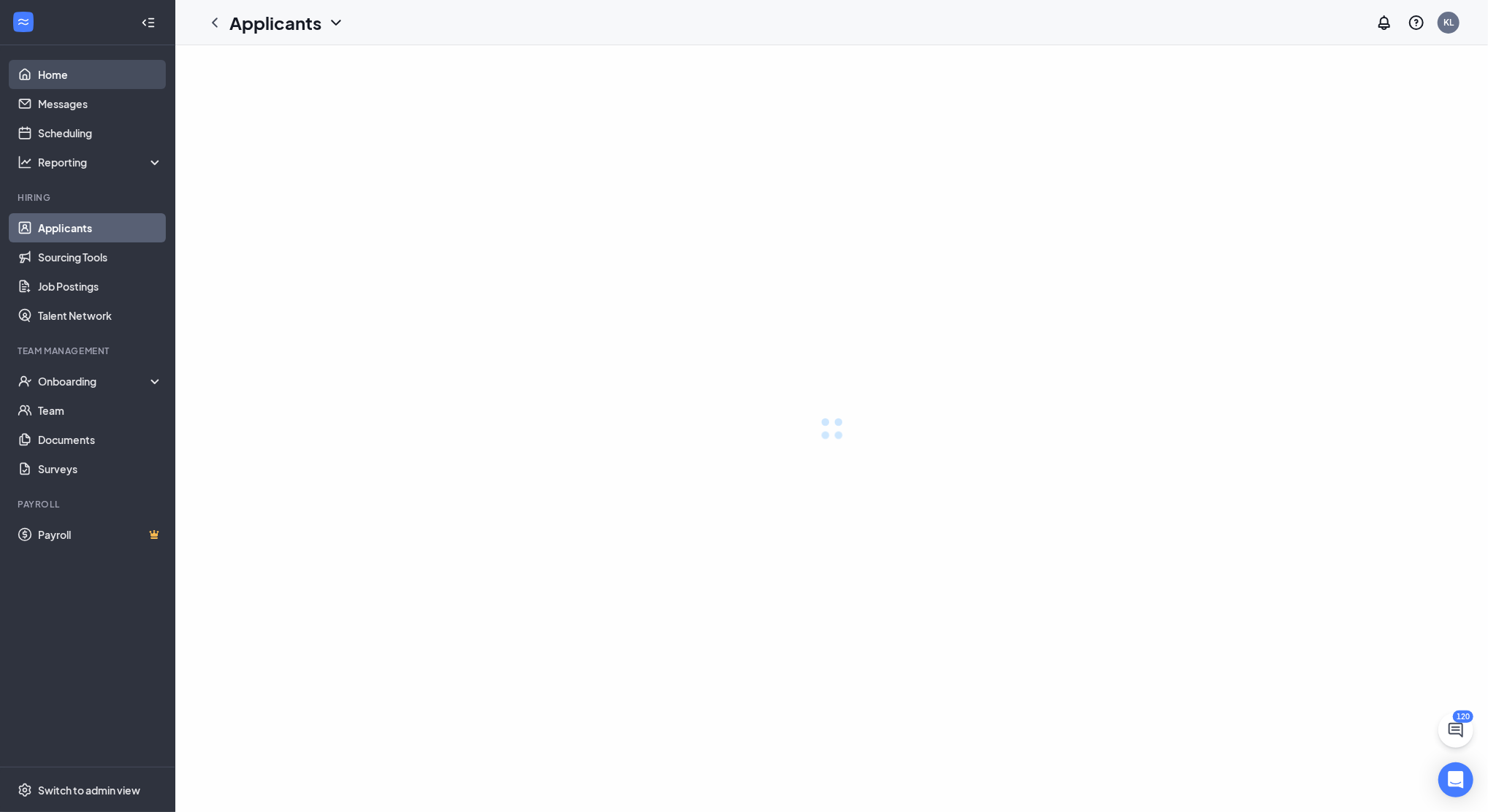
click at [66, 71] on link "Home" at bounding box center [100, 75] width 125 height 30
click at [79, 76] on link "Home" at bounding box center [100, 75] width 125 height 30
click at [73, 75] on link "Home" at bounding box center [100, 75] width 125 height 30
drag, startPoint x: 670, startPoint y: 370, endPoint x: 1282, endPoint y: 135, distance: 655.6
click at [1274, 141] on div at bounding box center [832, 429] width 1312 height 767
